Goal: Task Accomplishment & Management: Complete application form

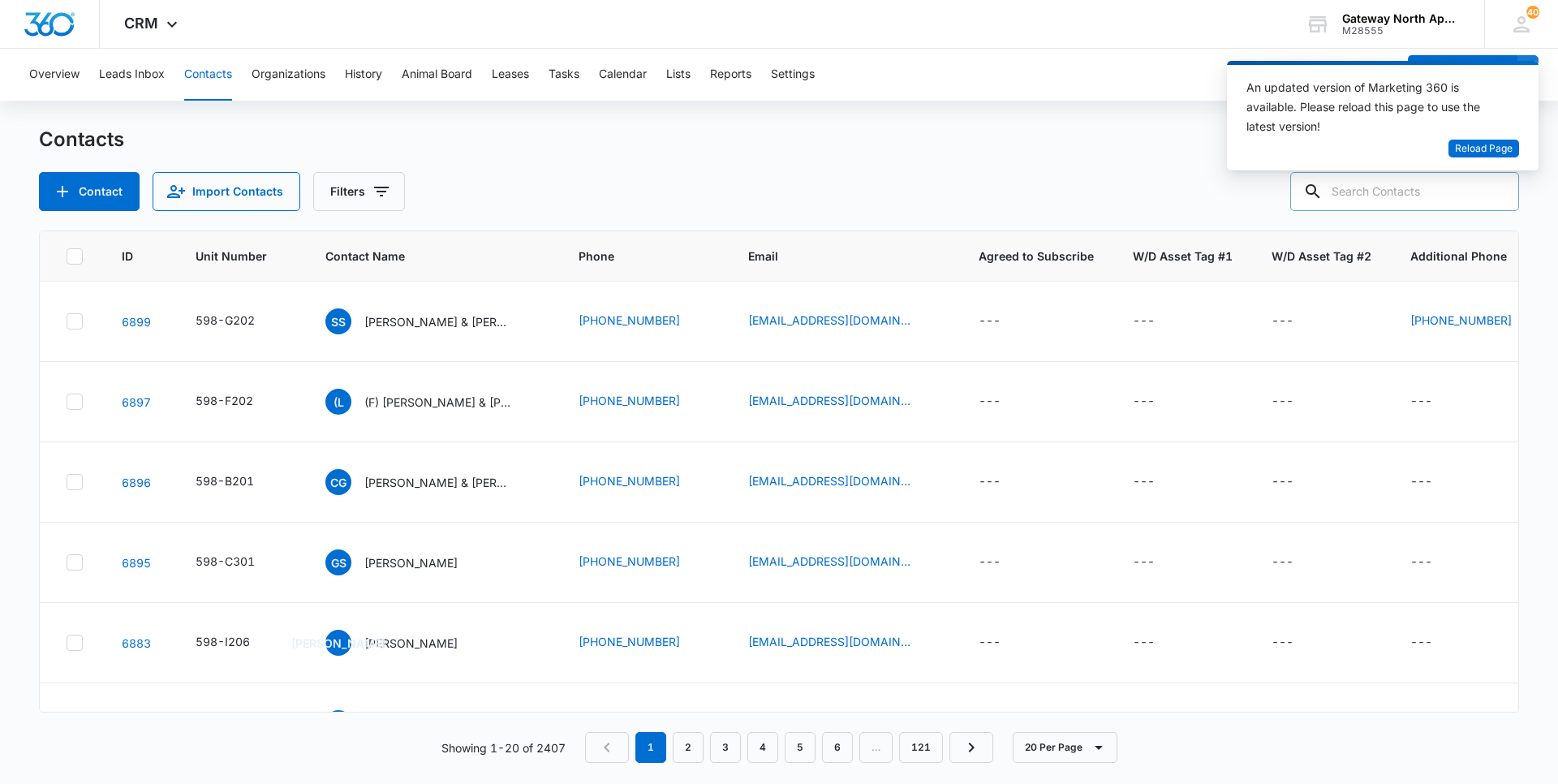
click at [1415, 196] on input "text" at bounding box center [1404, 191] width 228 height 39
type input "cavrin"
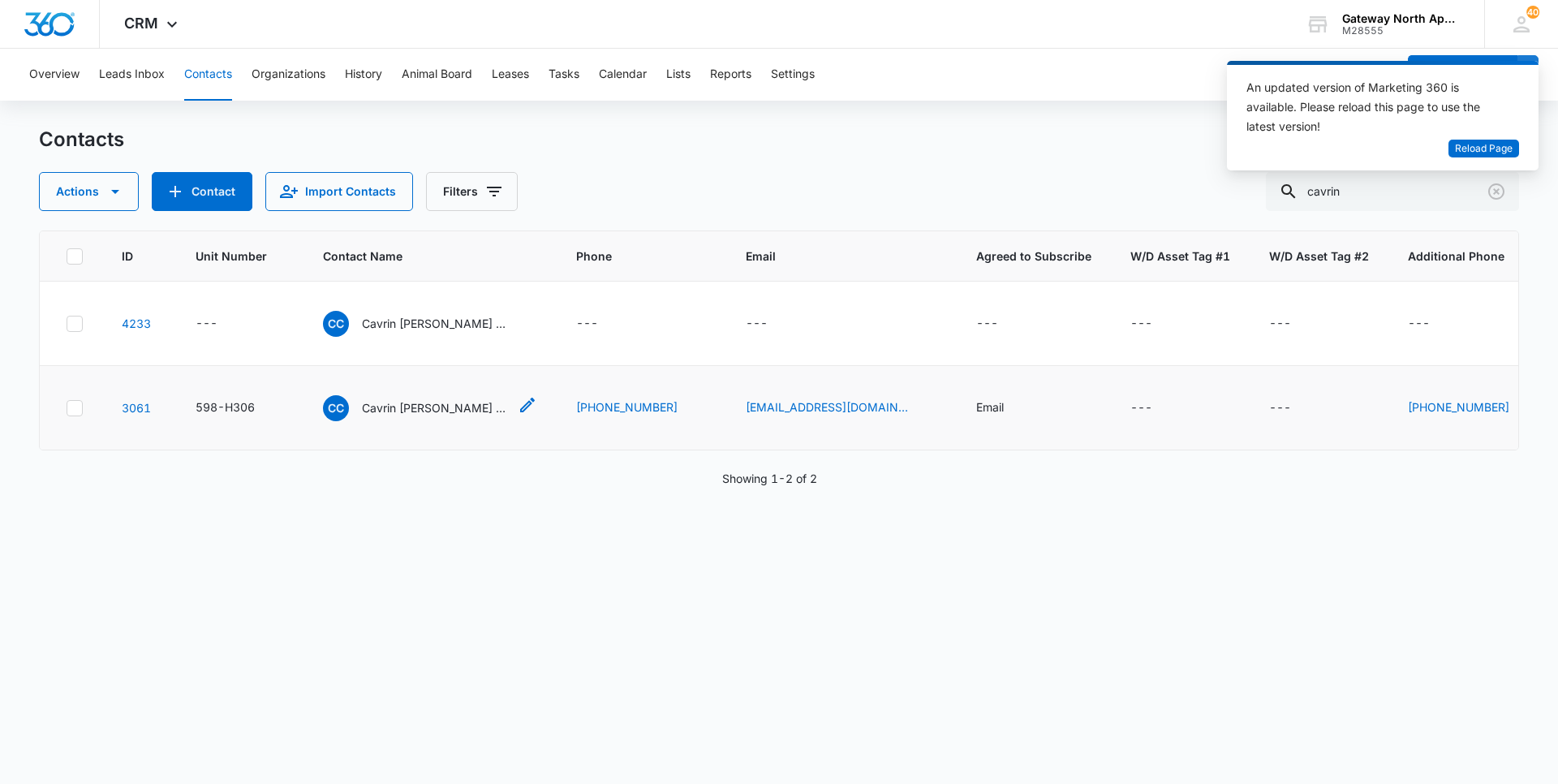
click at [447, 415] on p "Cavrin [PERSON_NAME] & [PERSON_NAME]" at bounding box center [435, 408] width 146 height 17
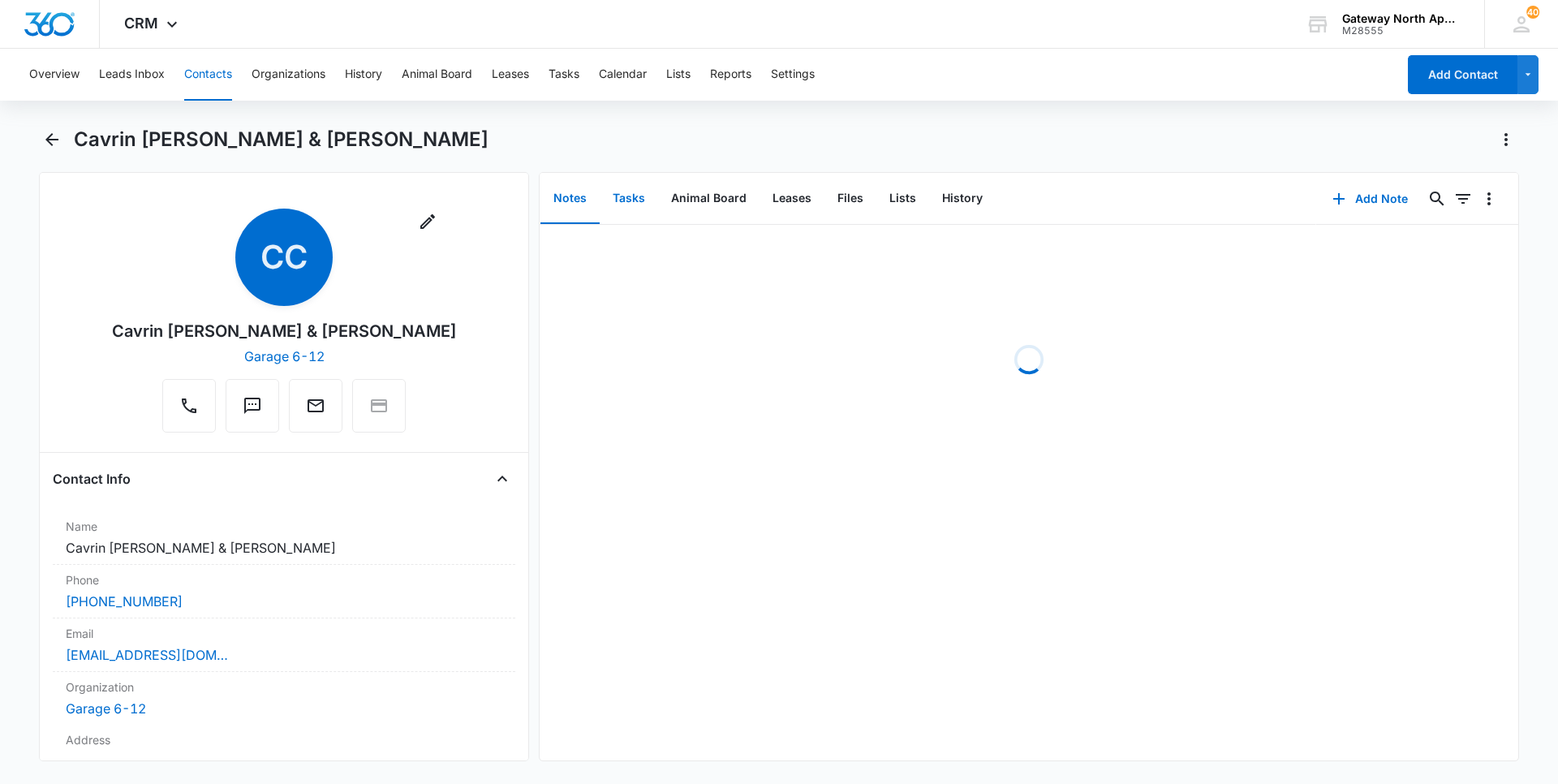
click at [637, 192] on button "Tasks" at bounding box center [629, 199] width 59 height 50
click at [1374, 202] on button "Add Task" at bounding box center [1371, 199] width 108 height 39
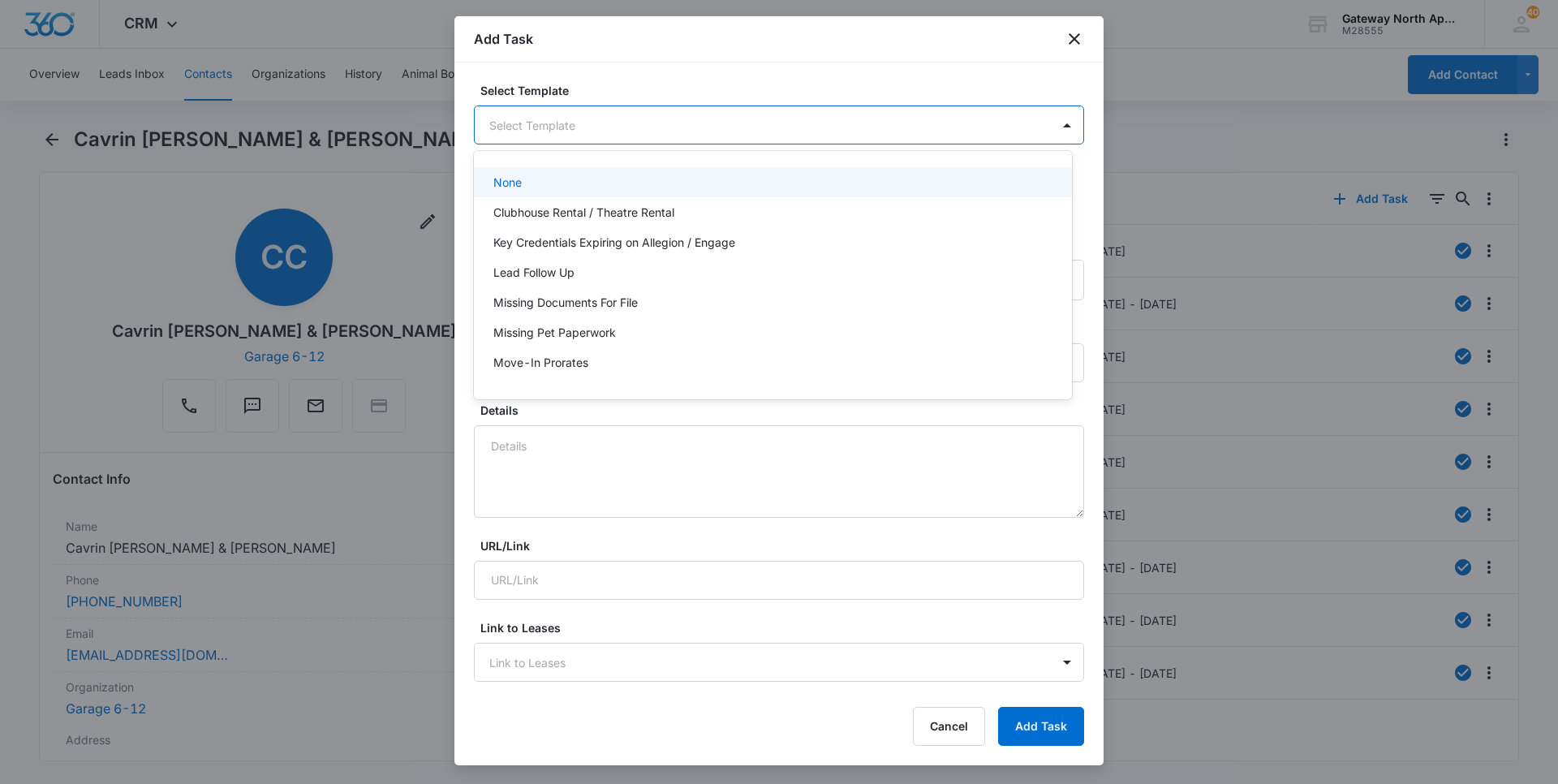
click at [737, 116] on body "CRM Apps Reputation Websites Forms CRM Email Social Content Ads Intelligence Fi…" at bounding box center [779, 392] width 1558 height 784
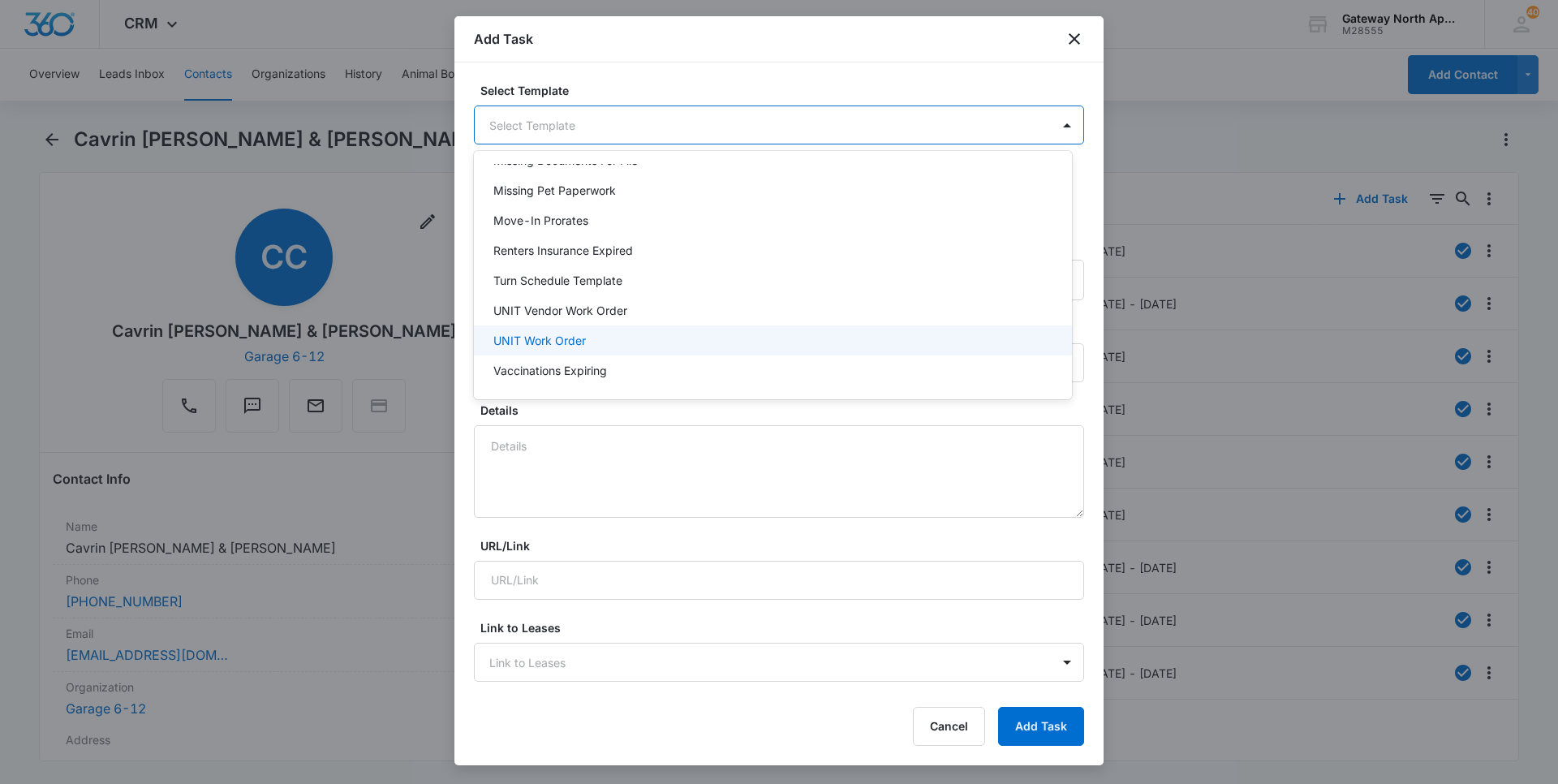
scroll to position [144, 0]
click at [587, 346] on div "UNIT Work Order" at bounding box center [773, 337] width 598 height 30
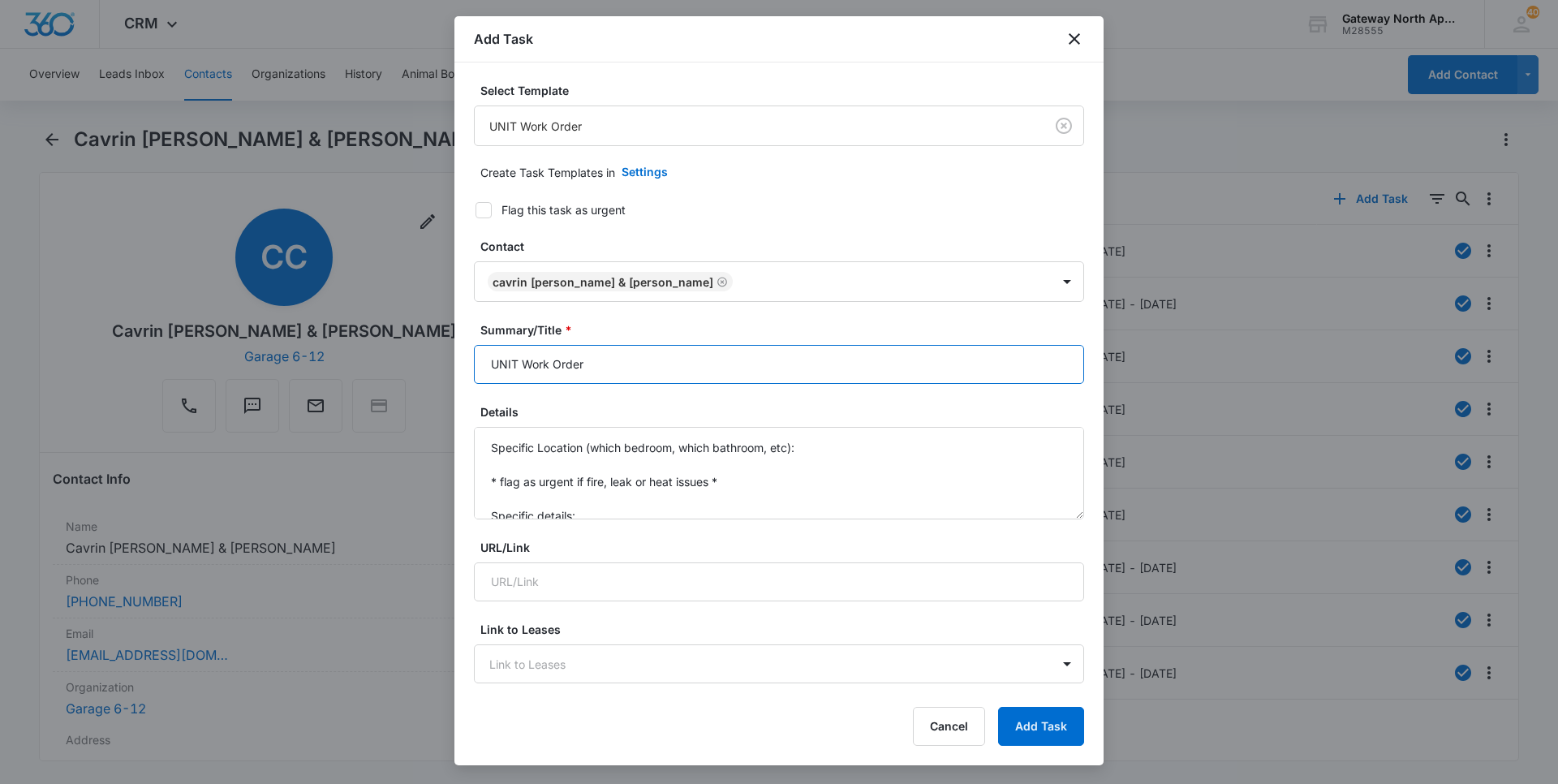
drag, startPoint x: 523, startPoint y: 361, endPoint x: 419, endPoint y: 351, distance: 104.5
click at [423, 360] on body "CRM Apps Reputation Websites Forms CRM Email Social Content Ads Intelligence Fi…" at bounding box center [779, 392] width 1558 height 784
type input "h306 Work Order"
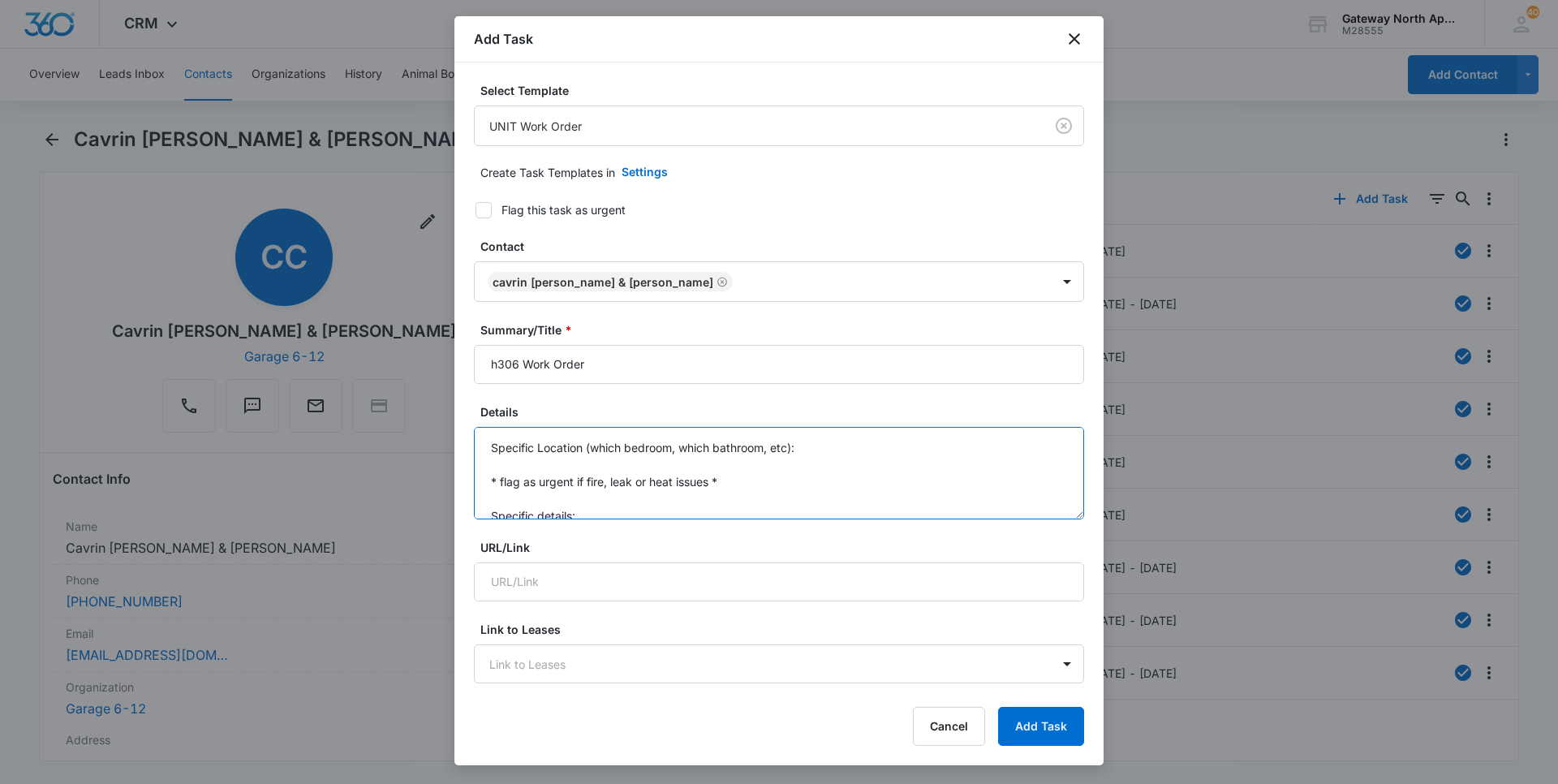
drag, startPoint x: 596, startPoint y: 514, endPoint x: 484, endPoint y: 412, distance: 151.5
click at [485, 426] on div "Details Specific Location (which bedroom, which bathroom, etc): * flag as urgen…" at bounding box center [779, 461] width 611 height 116
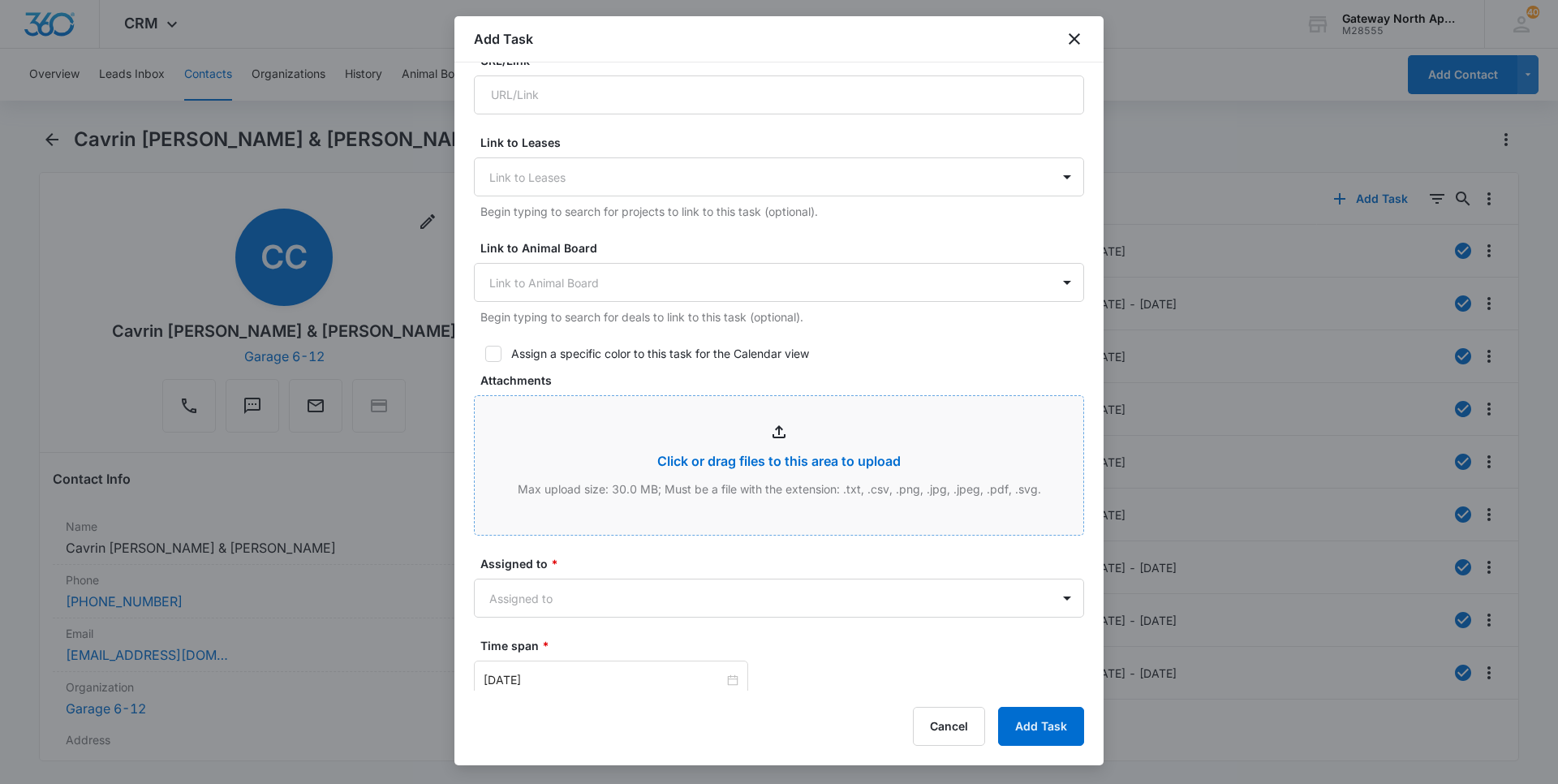
scroll to position [649, 0]
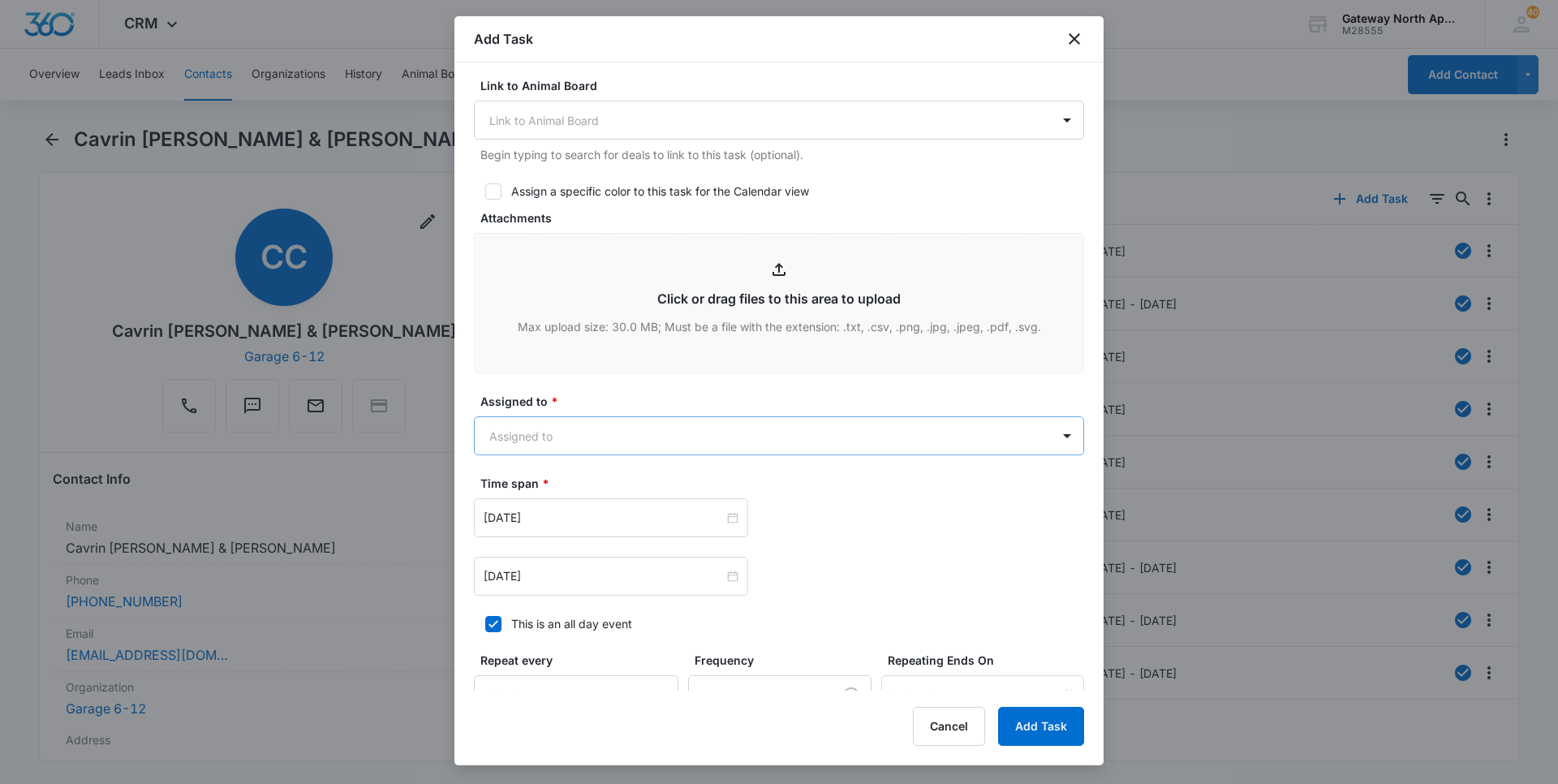
type textarea "Master bath window off track"
click at [566, 439] on body "CRM Apps Reputation Websites Forms CRM Email Social Content Ads Intelligence Fi…" at bounding box center [779, 392] width 1558 height 784
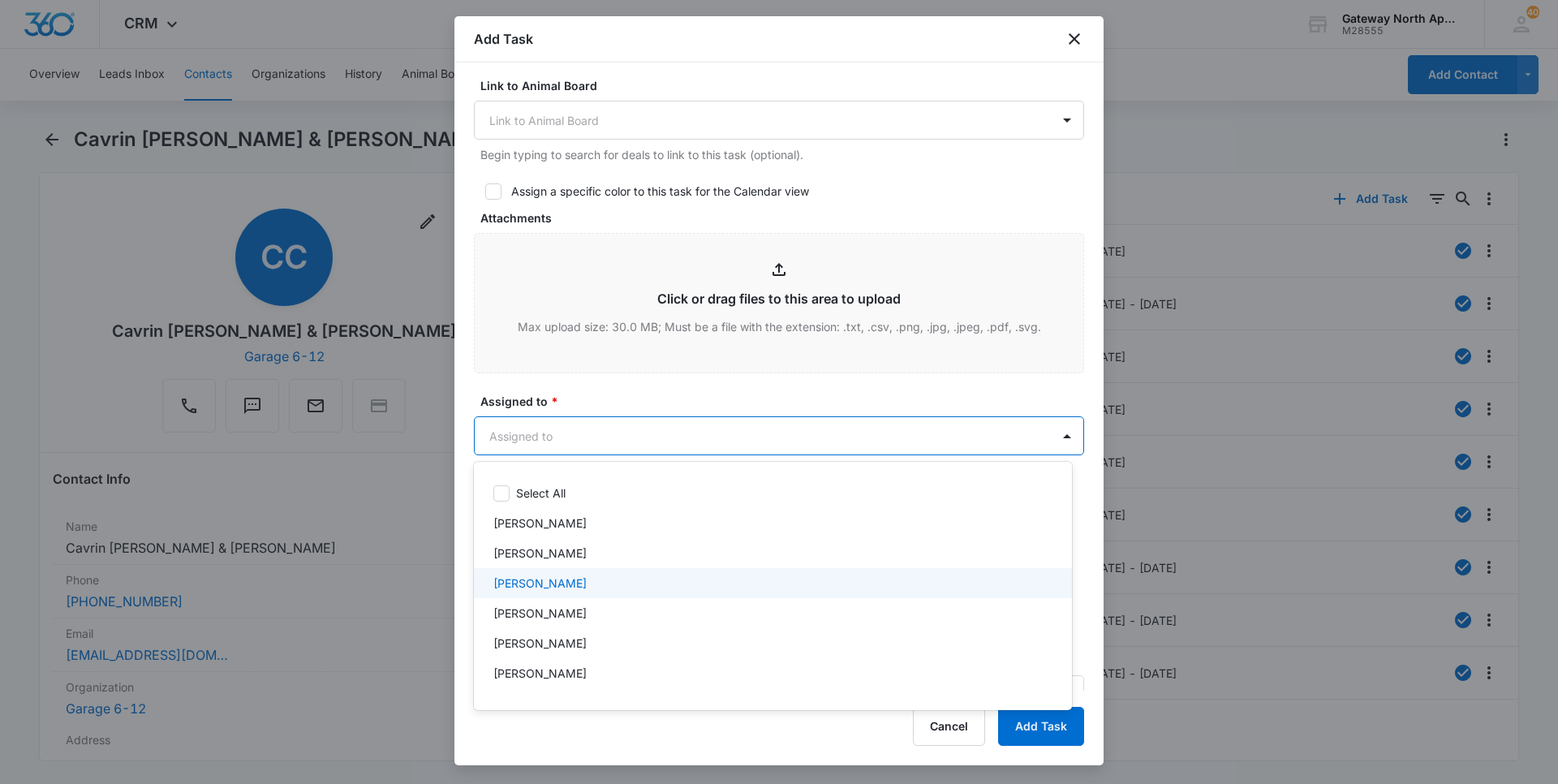
click at [561, 579] on p "[PERSON_NAME]" at bounding box center [539, 583] width 93 height 17
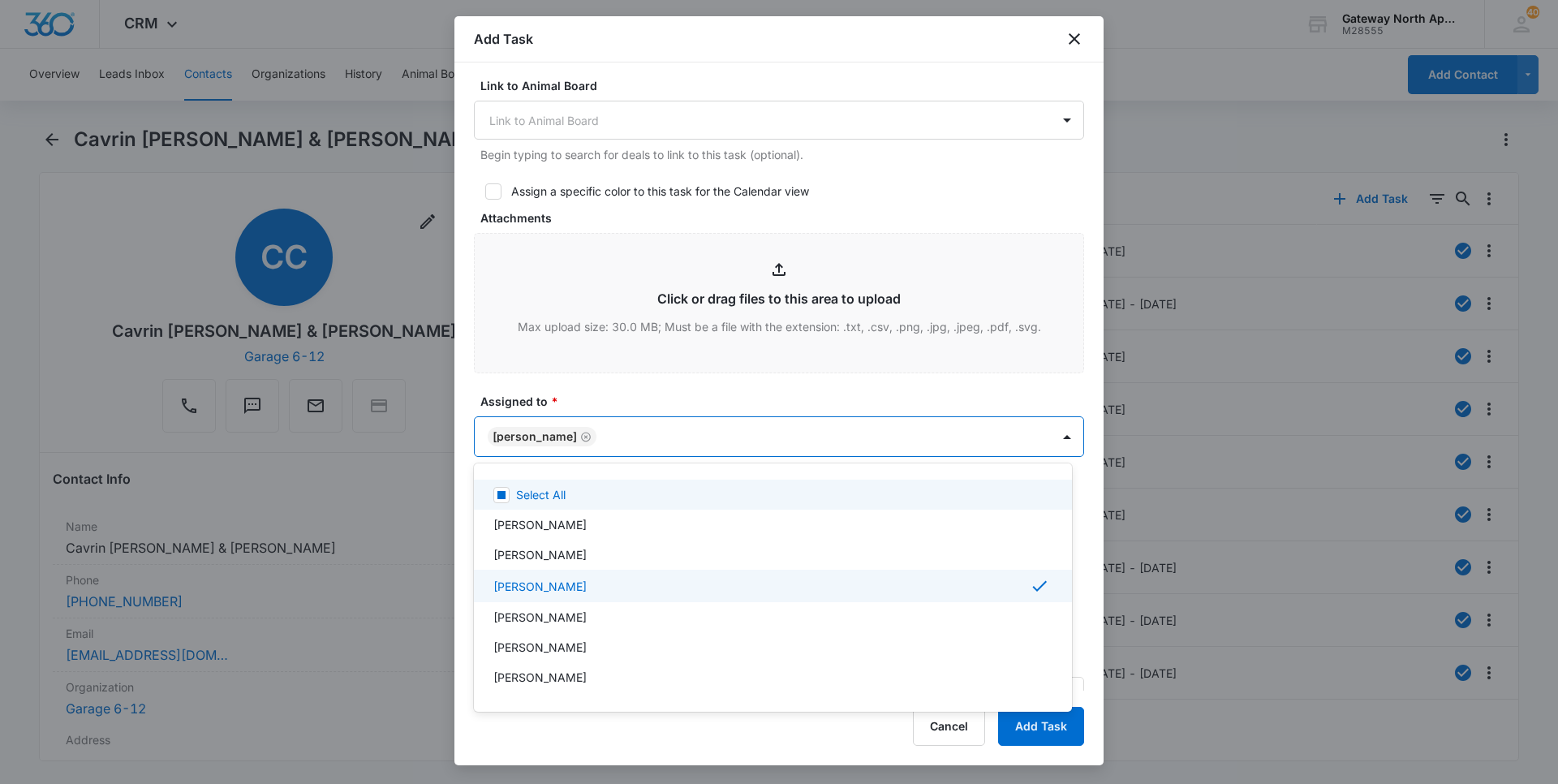
click at [639, 439] on div at bounding box center [779, 392] width 1558 height 784
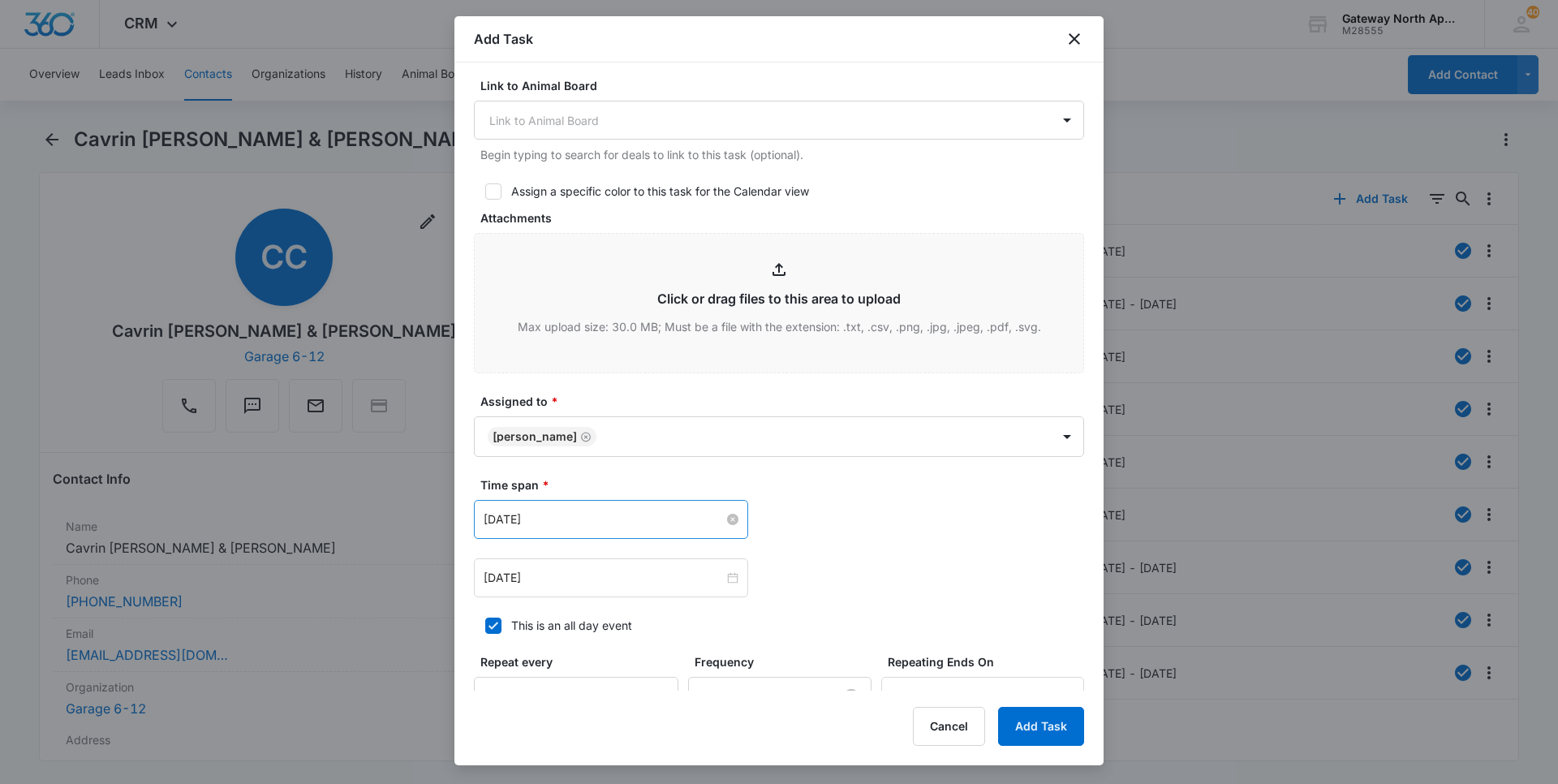
click at [611, 517] on input "[DATE]" at bounding box center [604, 519] width 240 height 18
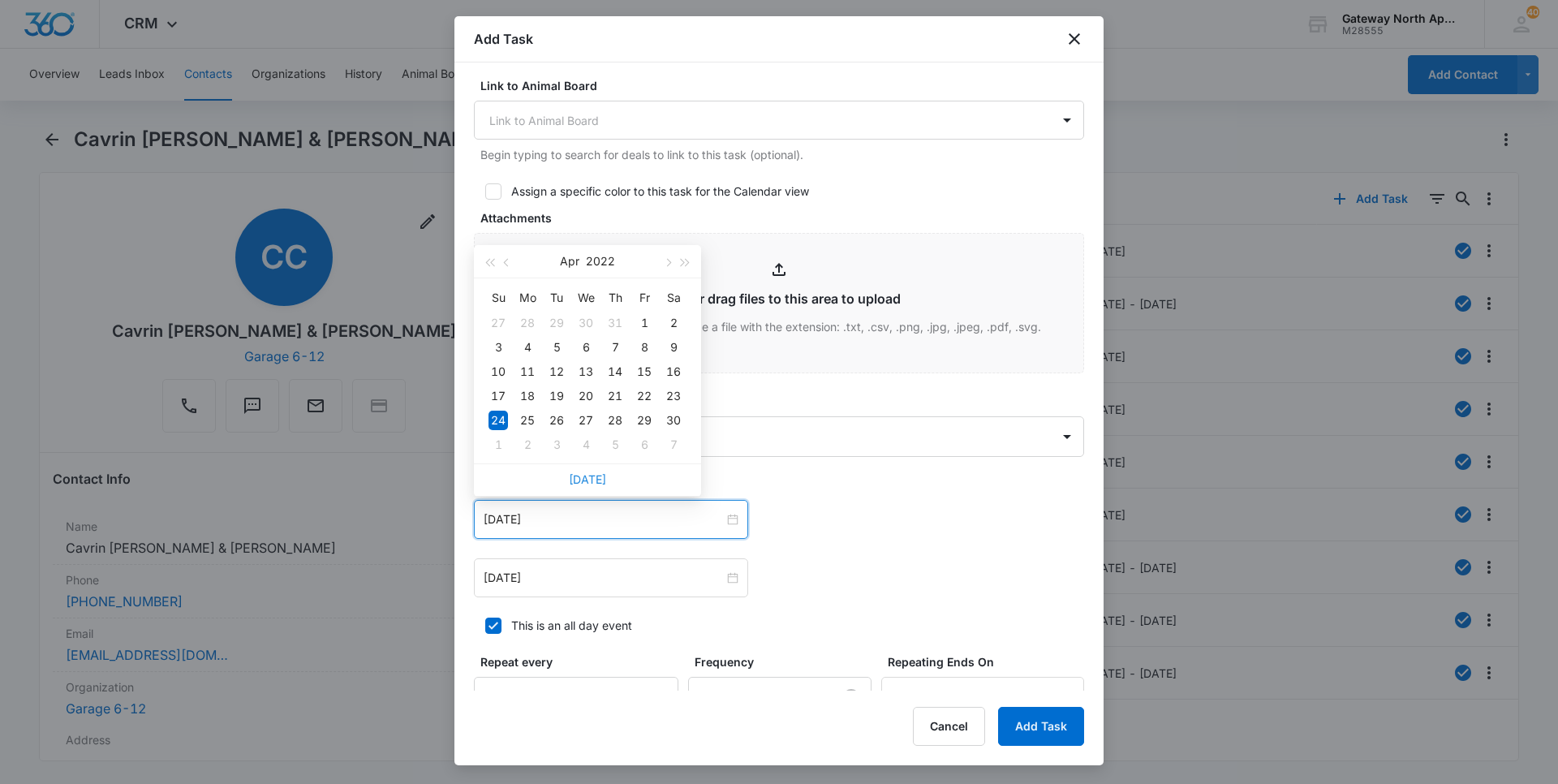
click at [590, 478] on link "[DATE]" at bounding box center [587, 479] width 37 height 13
type input "[DATE]"
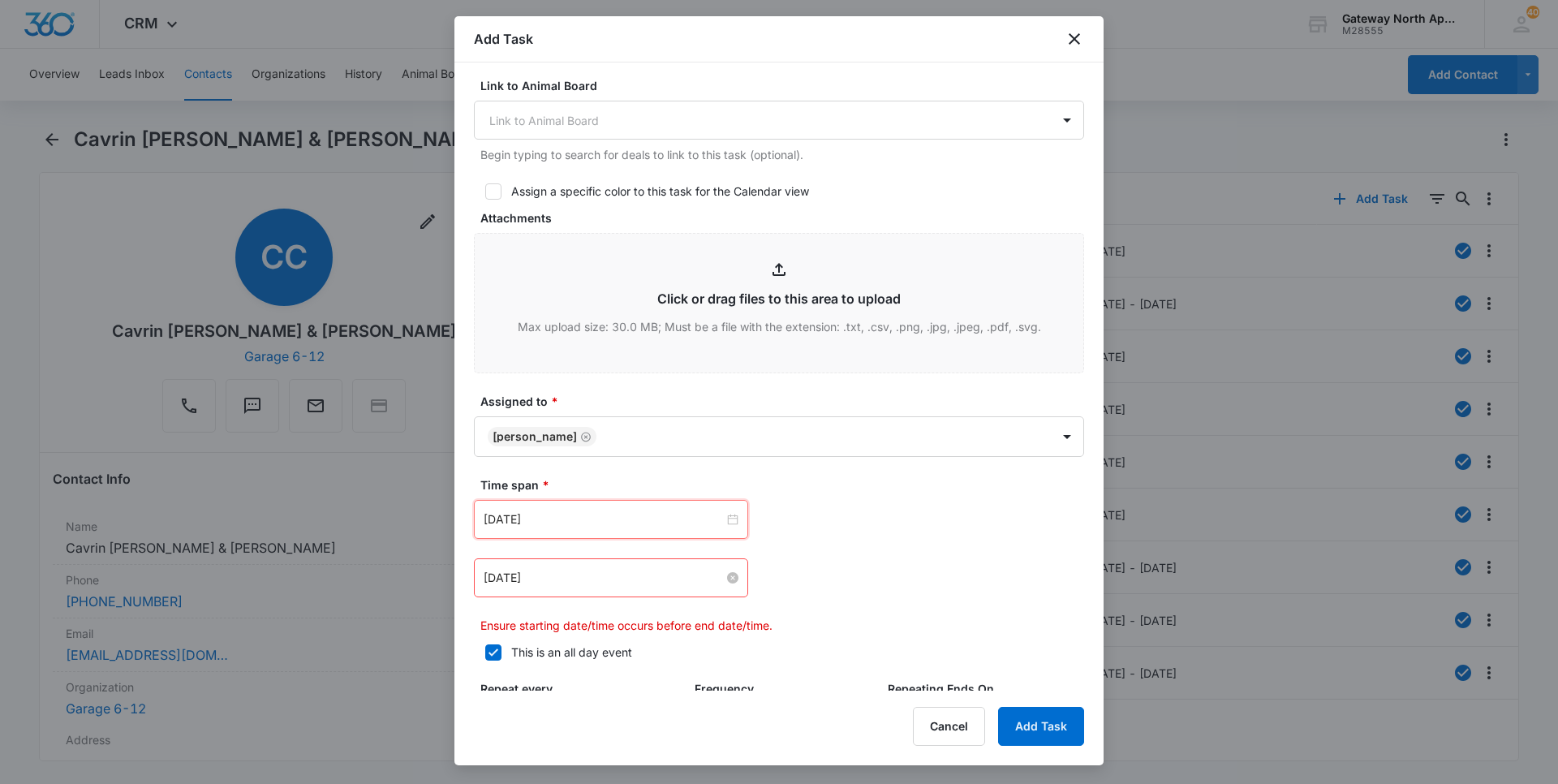
click at [600, 579] on input "[DATE]" at bounding box center [604, 578] width 240 height 18
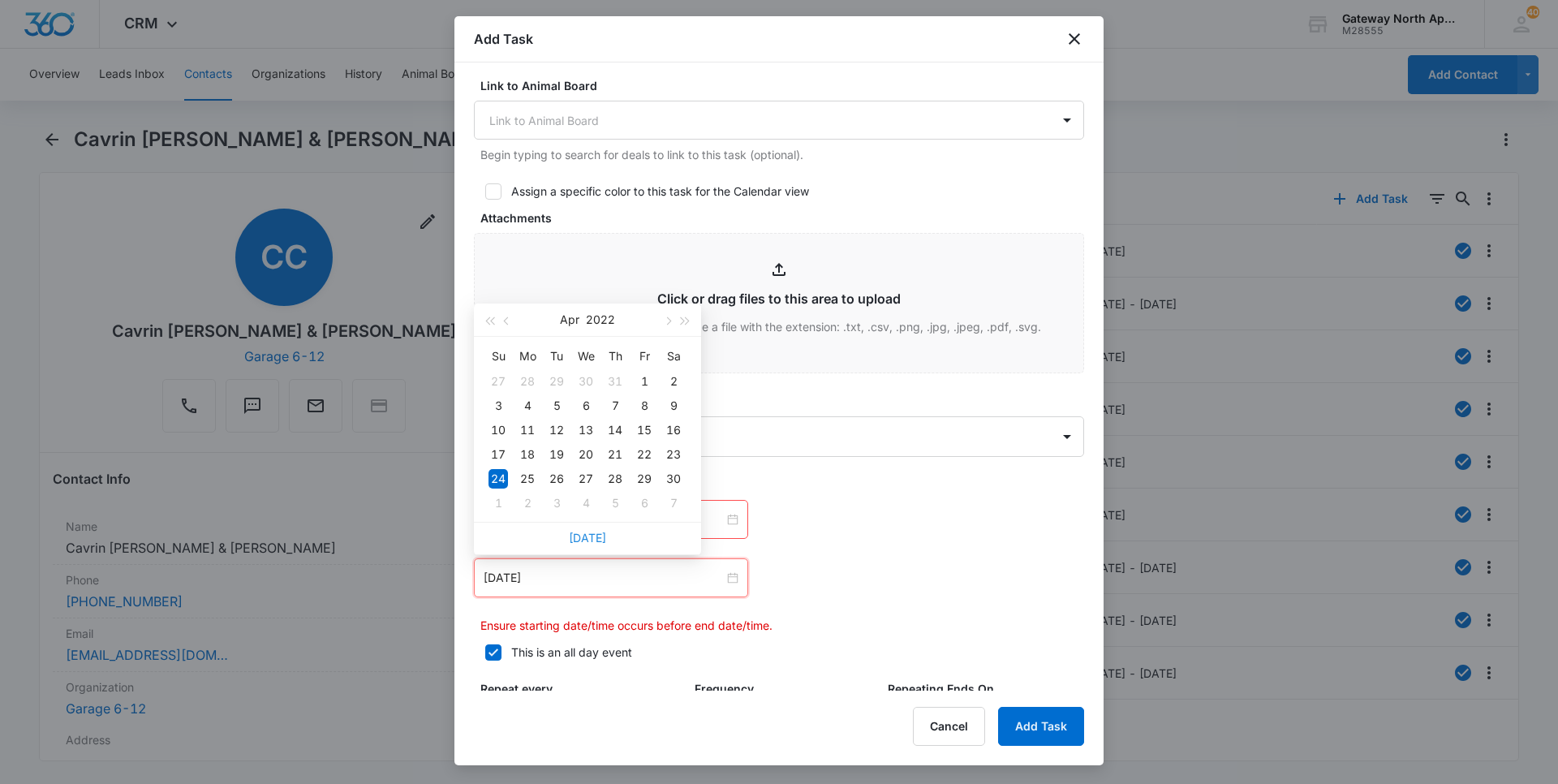
click at [603, 543] on link "[DATE]" at bounding box center [587, 537] width 37 height 13
type input "[DATE]"
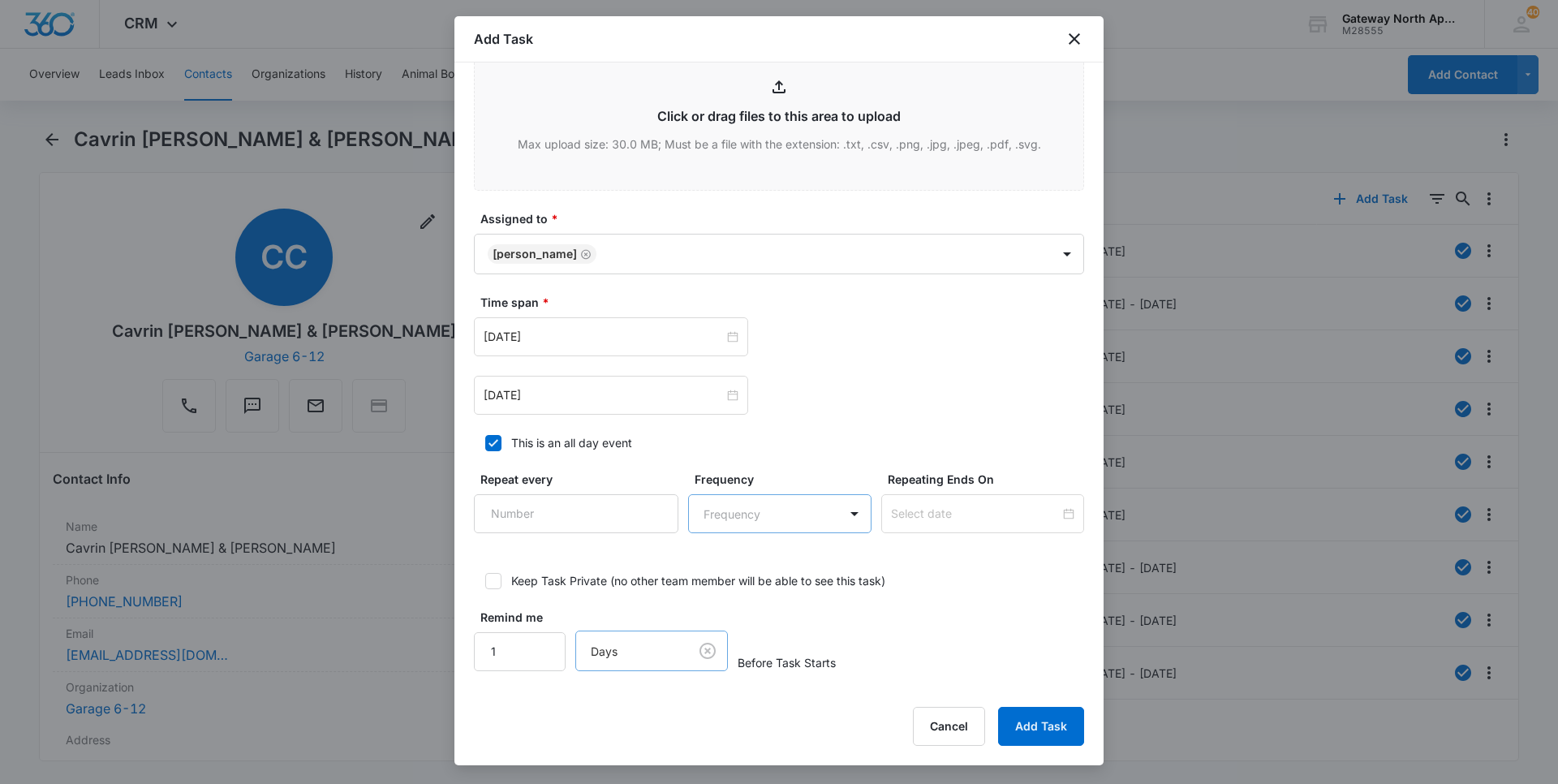
scroll to position [832, 0]
click at [1058, 732] on button "Add Task" at bounding box center [1042, 725] width 86 height 39
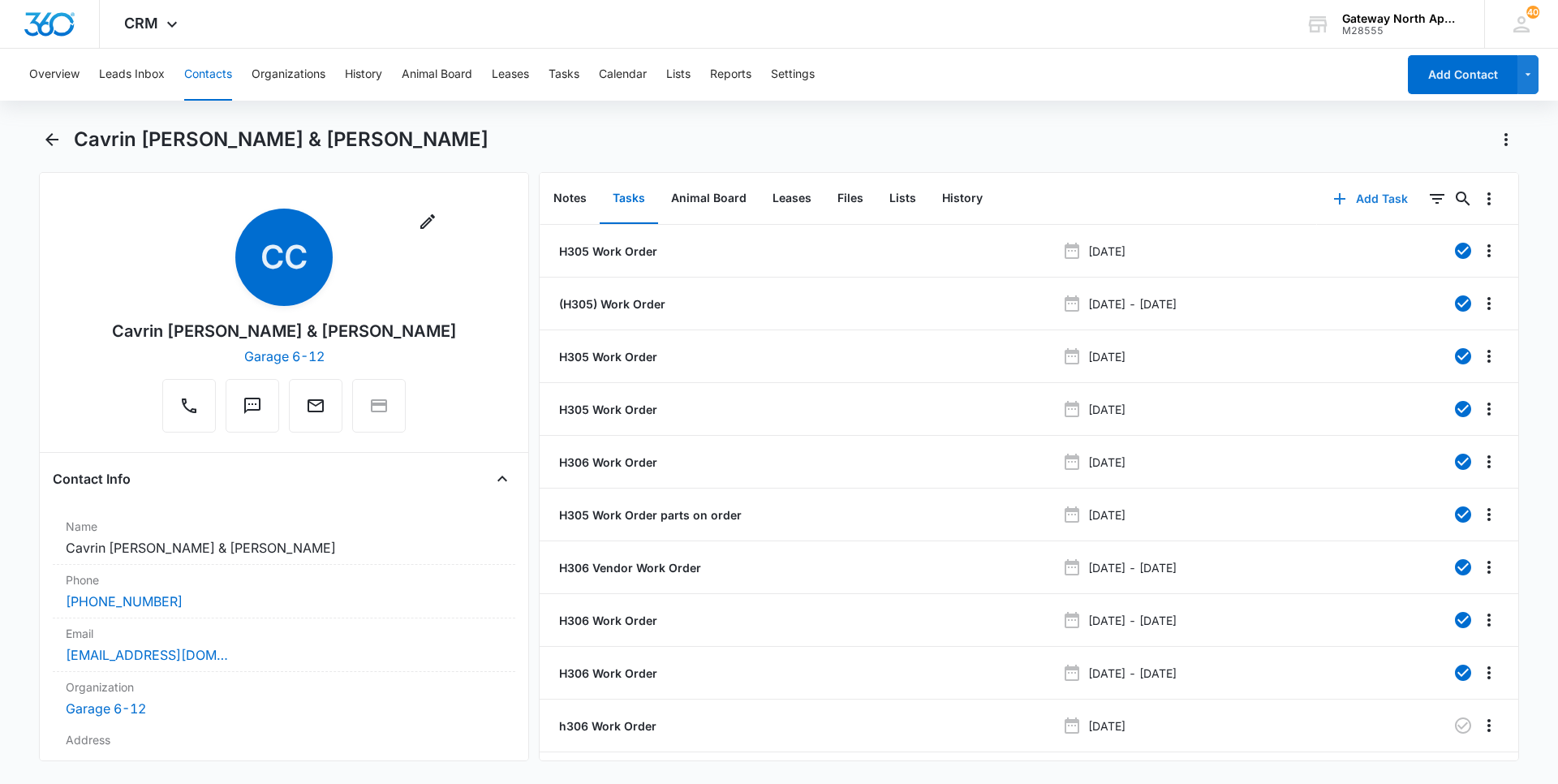
click at [1317, 179] on button "Add Task" at bounding box center [1371, 199] width 108 height 39
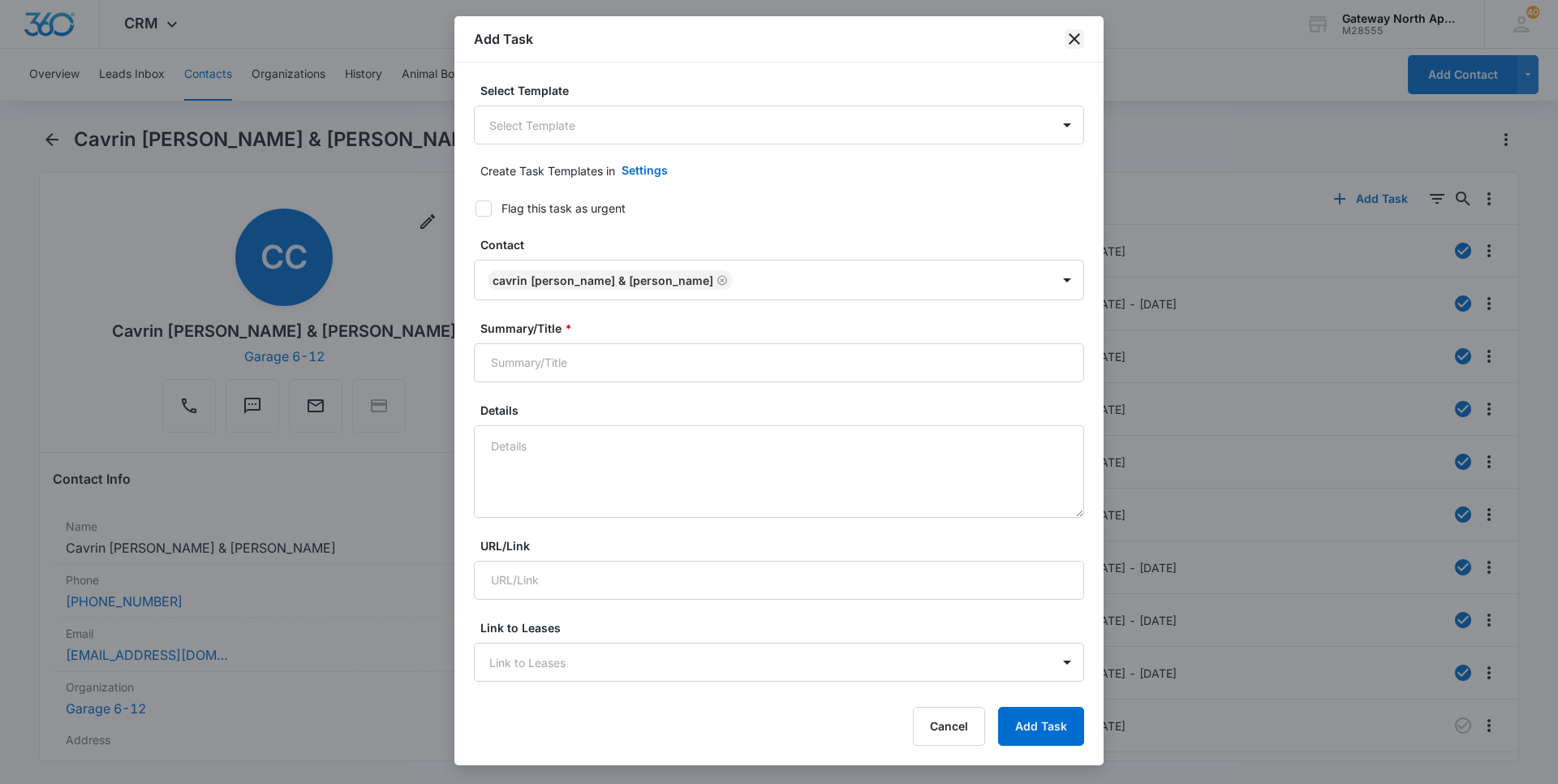
click at [1073, 37] on icon "close" at bounding box center [1074, 39] width 12 height 12
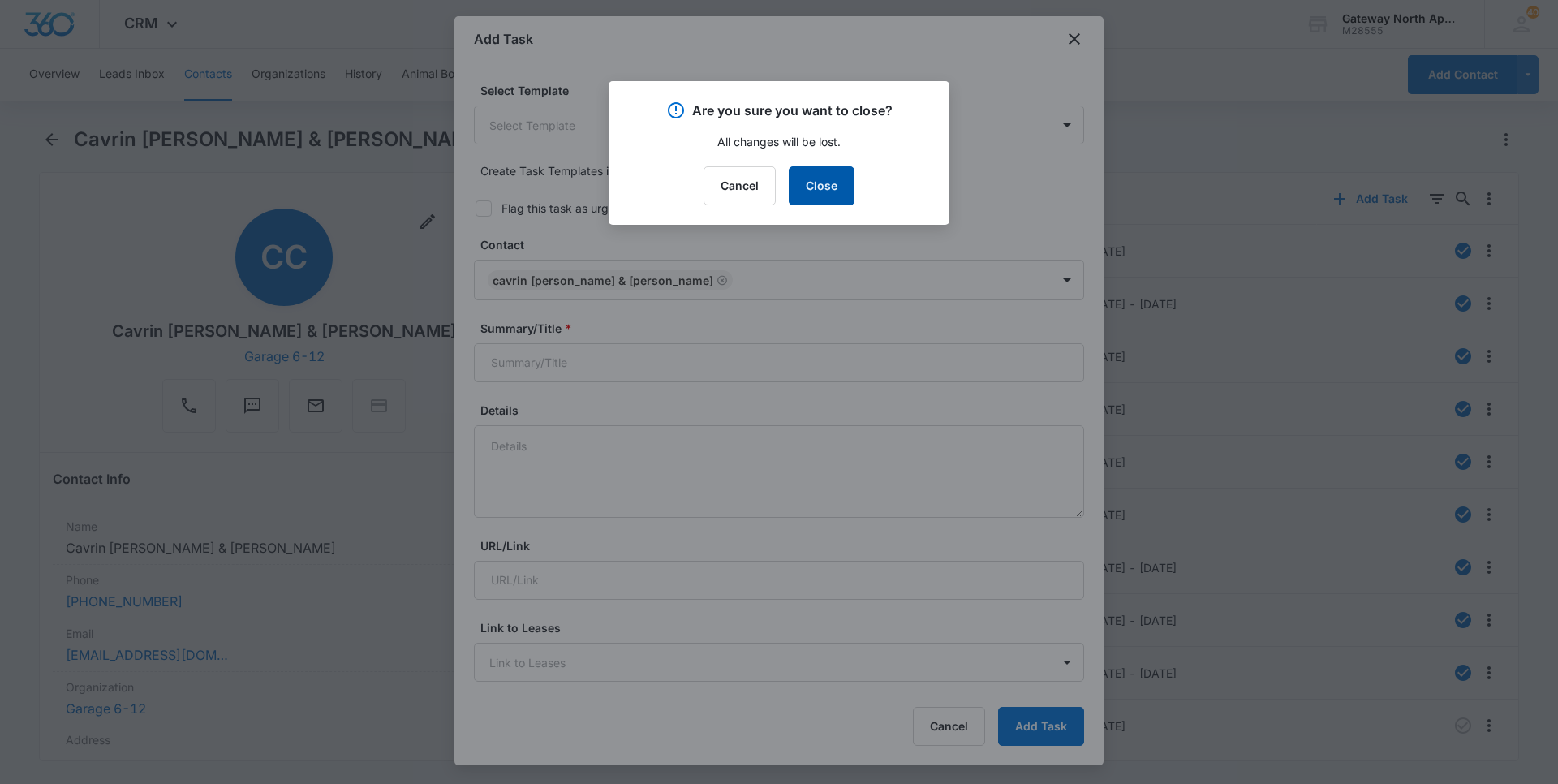
click at [844, 193] on button "Close" at bounding box center [822, 185] width 65 height 39
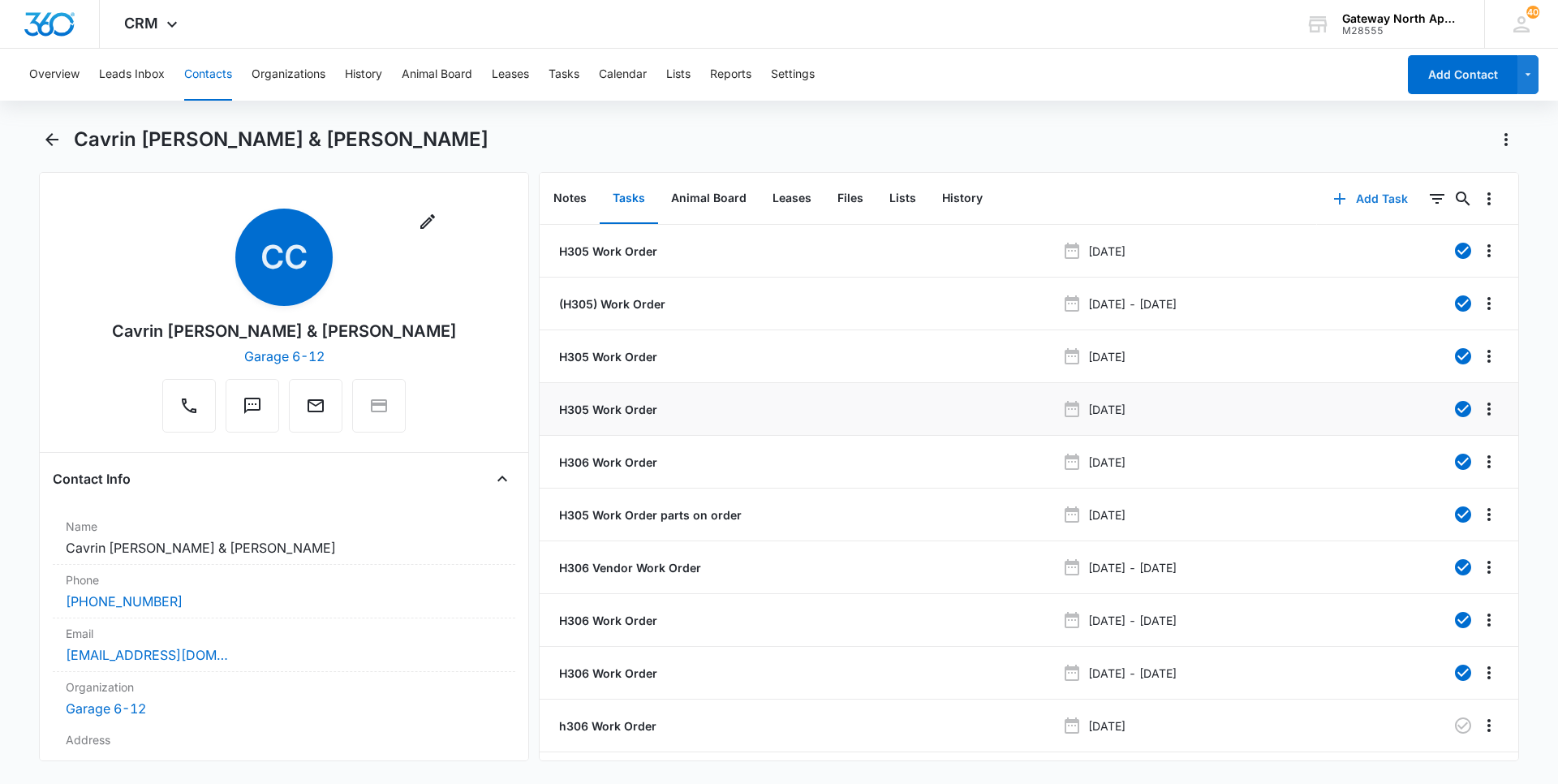
scroll to position [40, 0]
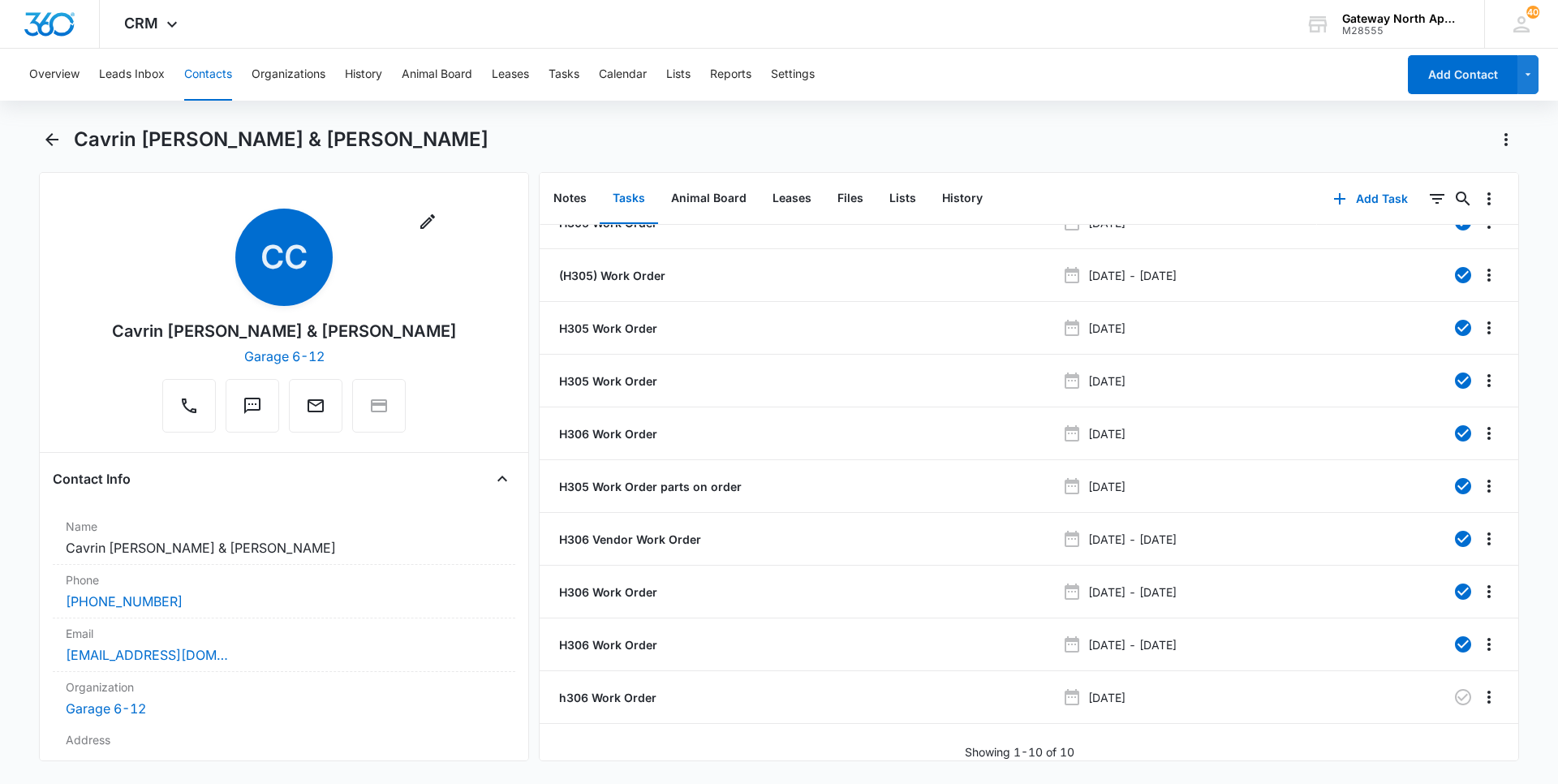
click at [203, 75] on button "Contacts" at bounding box center [208, 75] width 48 height 52
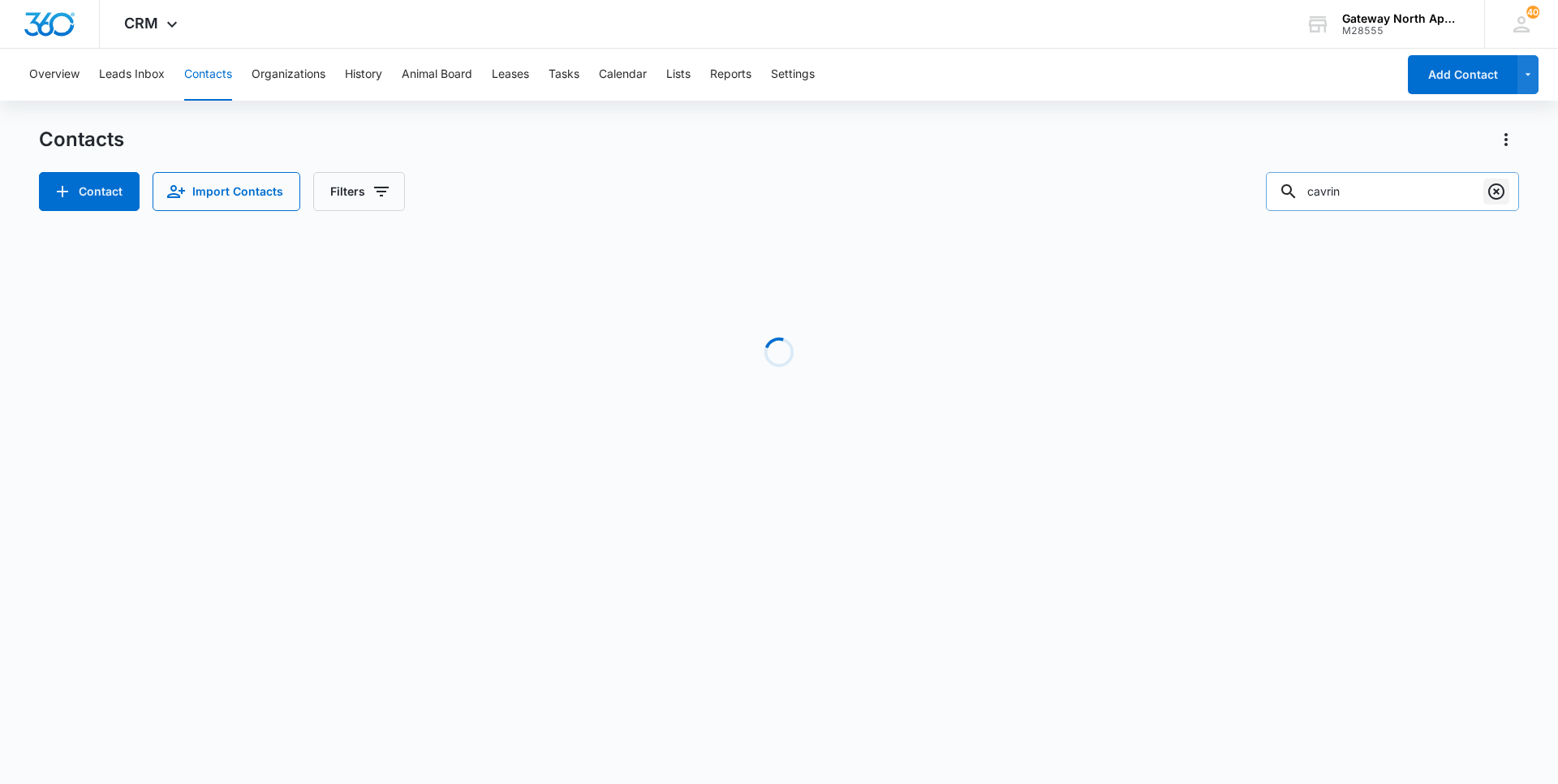
click at [1500, 197] on icon "Clear" at bounding box center [1497, 191] width 19 height 19
